Goal: Find specific page/section: Find specific page/section

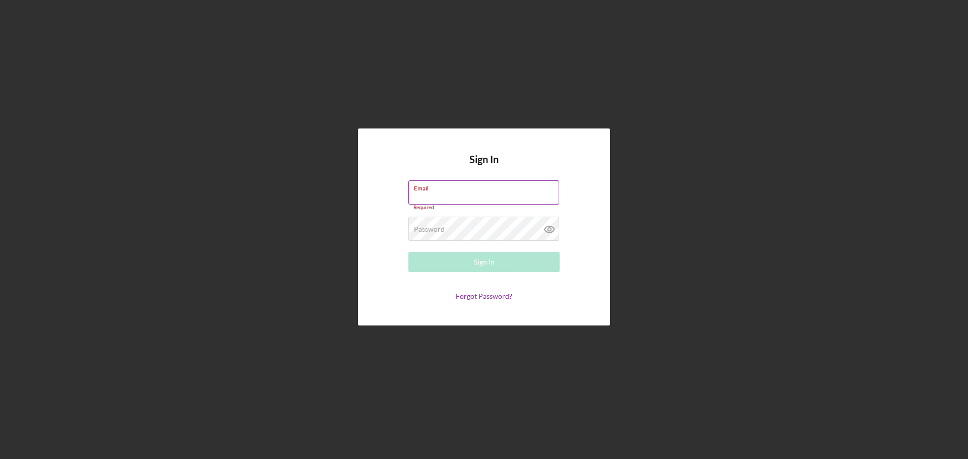
type input "[EMAIL_ADDRESS][DOMAIN_NAME]"
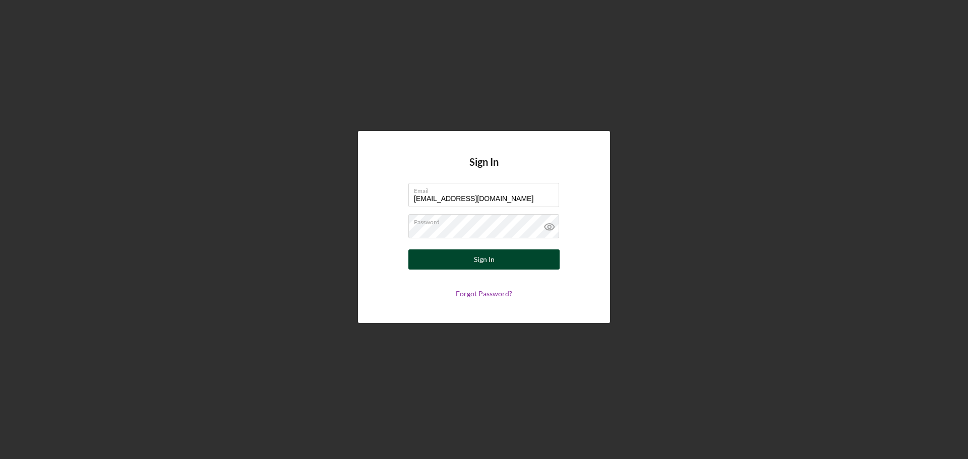
click at [516, 260] on button "Sign In" at bounding box center [483, 260] width 151 height 20
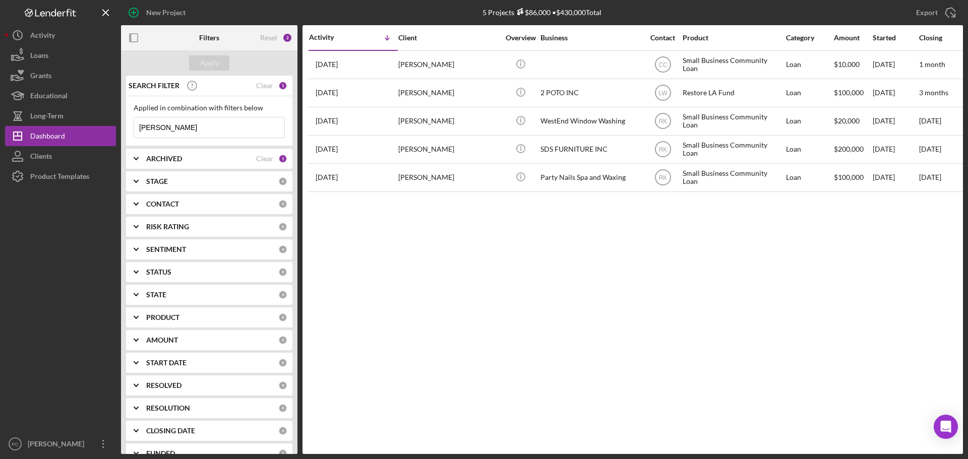
click at [256, 131] on input "chris fry" at bounding box center [209, 127] width 150 height 20
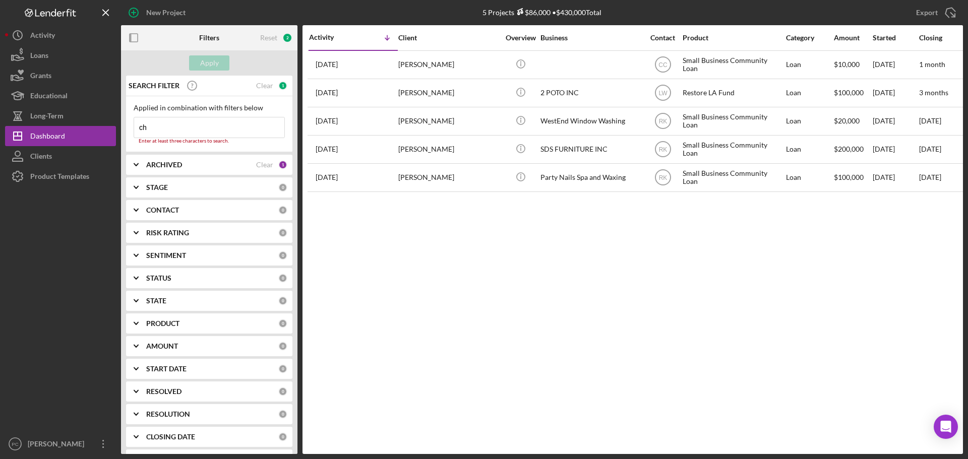
type input "c"
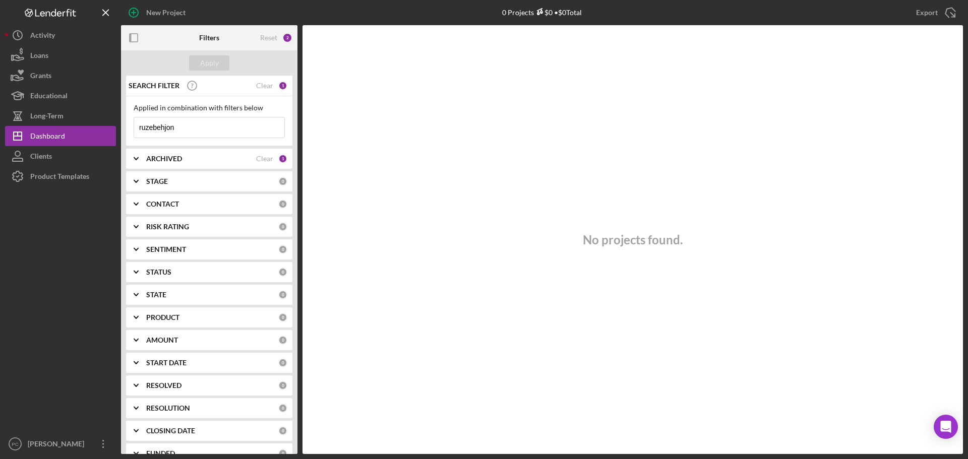
click at [162, 126] on input "ruzebehjon" at bounding box center [209, 127] width 150 height 20
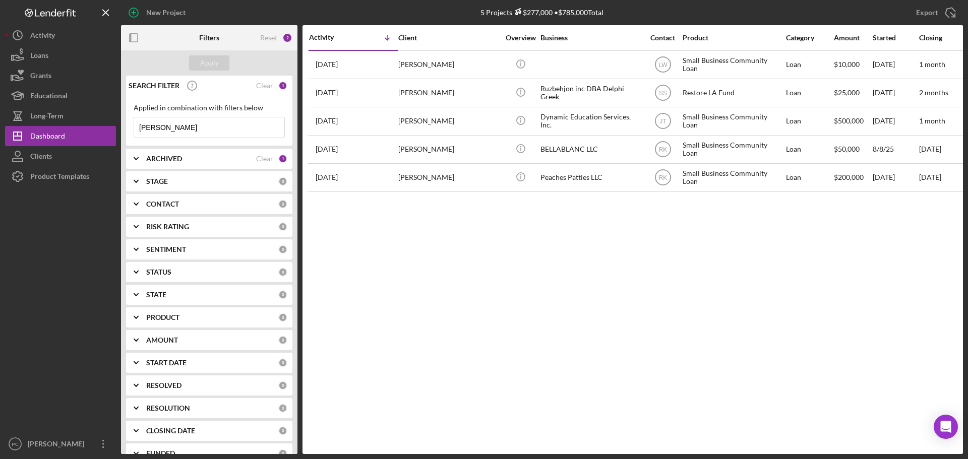
type input "[PERSON_NAME]"
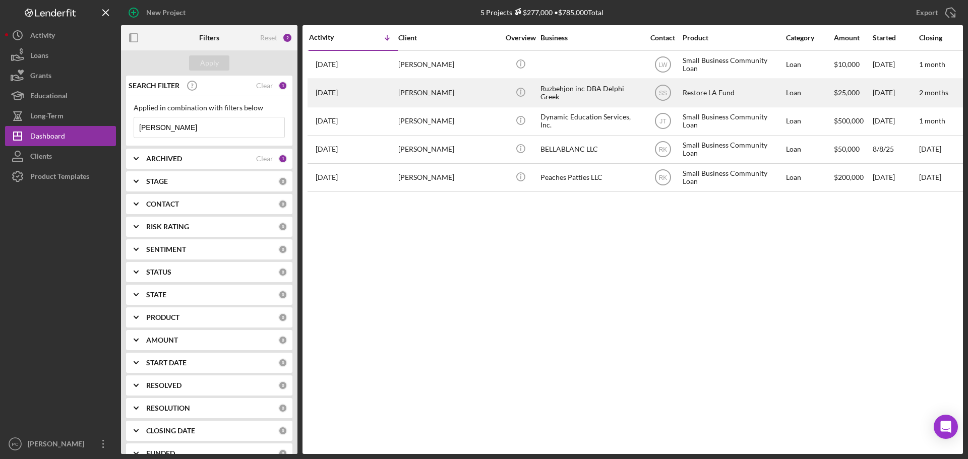
click at [481, 93] on div "[PERSON_NAME]" at bounding box center [448, 93] width 101 height 27
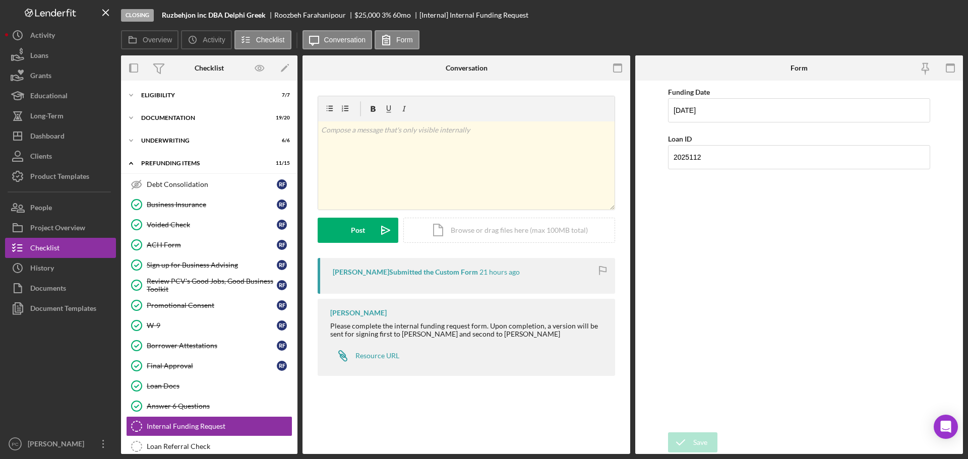
scroll to position [33, 0]
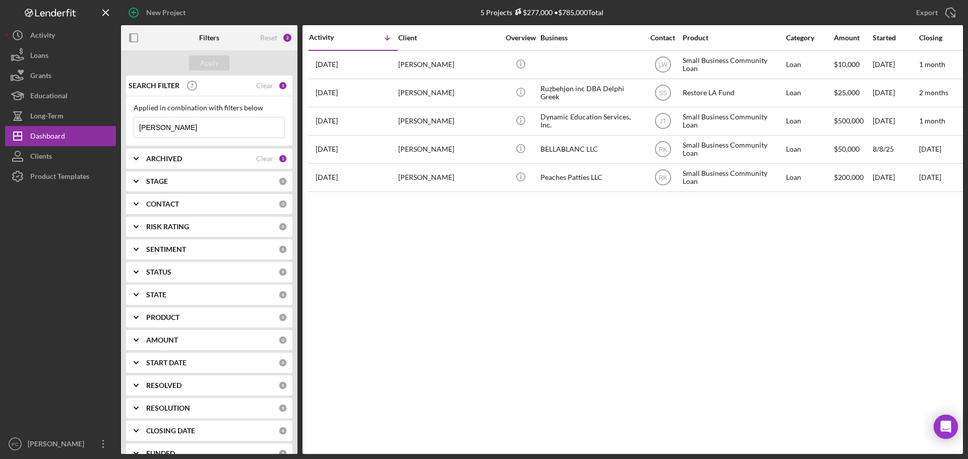
click at [189, 128] on input "[PERSON_NAME]" at bounding box center [209, 127] width 150 height 20
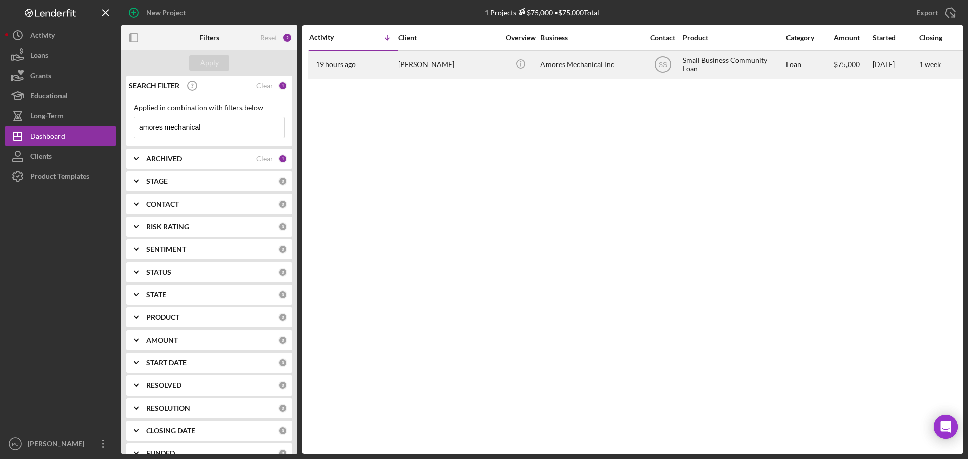
type input "amores mechanical"
click at [345, 62] on time "19 hours ago" at bounding box center [336, 65] width 40 height 8
